Goal: Communication & Community: Answer question/provide support

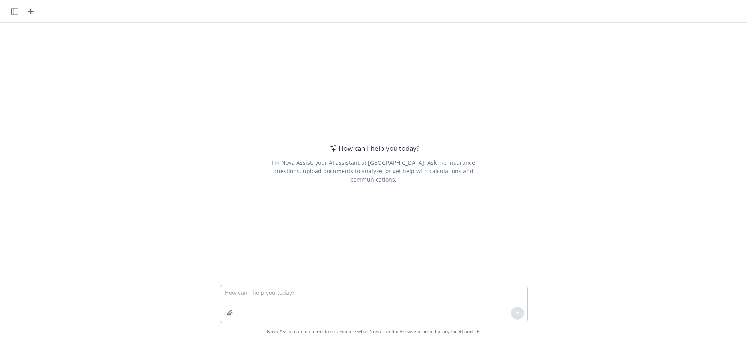
click at [223, 293] on textarea at bounding box center [373, 305] width 307 height 38
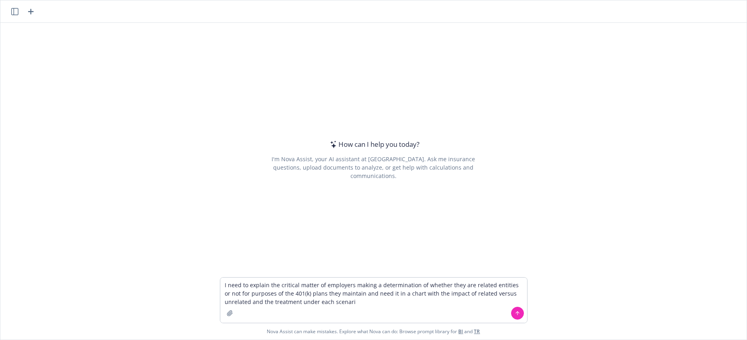
type textarea "I need to explain the critical matter of employers making a determination of wh…"
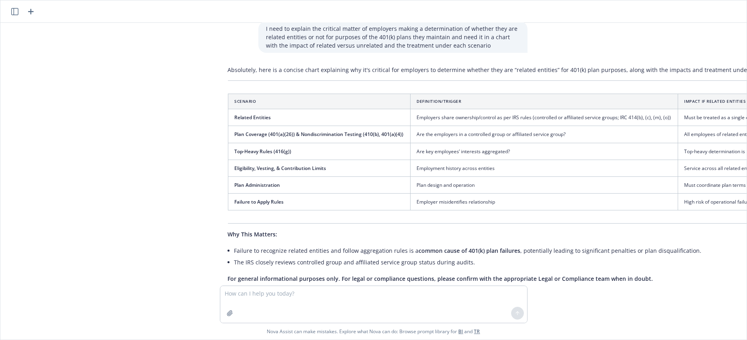
scroll to position [48, 0]
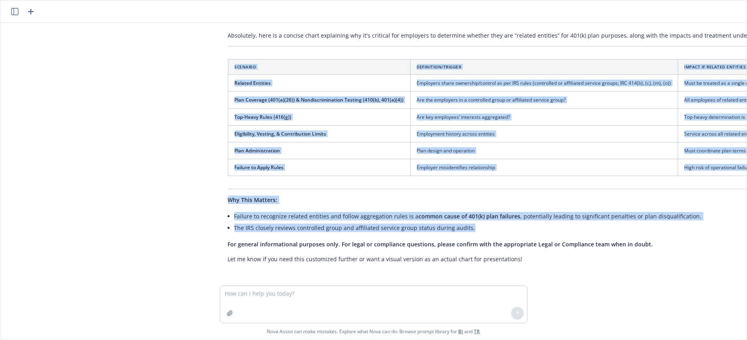
drag, startPoint x: 224, startPoint y: 46, endPoint x: 468, endPoint y: 222, distance: 301.3
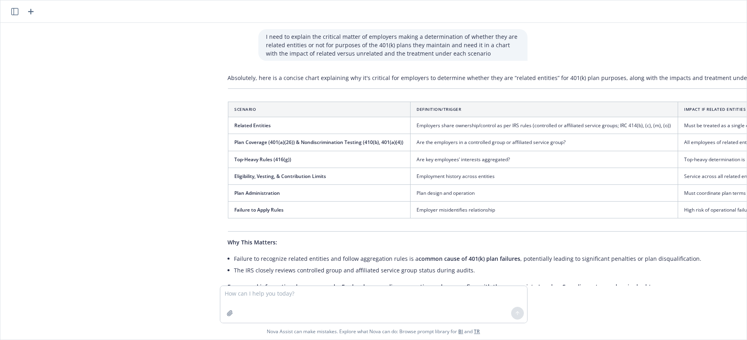
click at [202, 83] on div "I need to explain the critical matter of employers making a determination of wh…" at bounding box center [373, 154] width 746 height 263
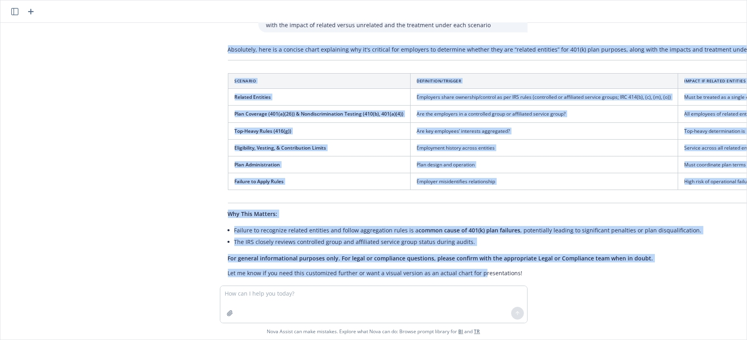
scroll to position [42, 0]
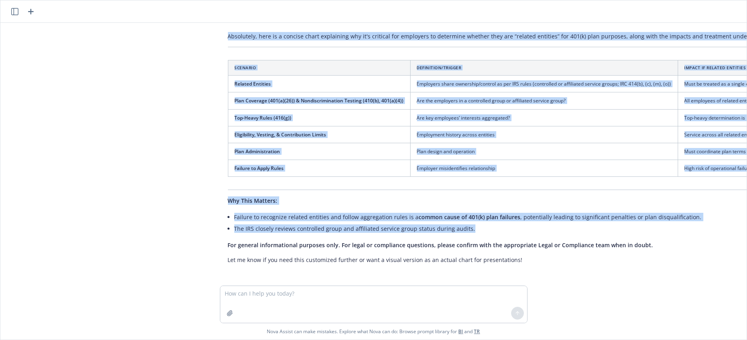
drag, startPoint x: 222, startPoint y: 77, endPoint x: 496, endPoint y: 224, distance: 310.6
drag, startPoint x: 440, startPoint y: 36, endPoint x: 437, endPoint y: 41, distance: 6.5
copy div "Loremipsum, dolo si a consect adipi elitseddoe tem in'u laboreet dol magnaaliq …"
